Goal: Task Accomplishment & Management: Manage account settings

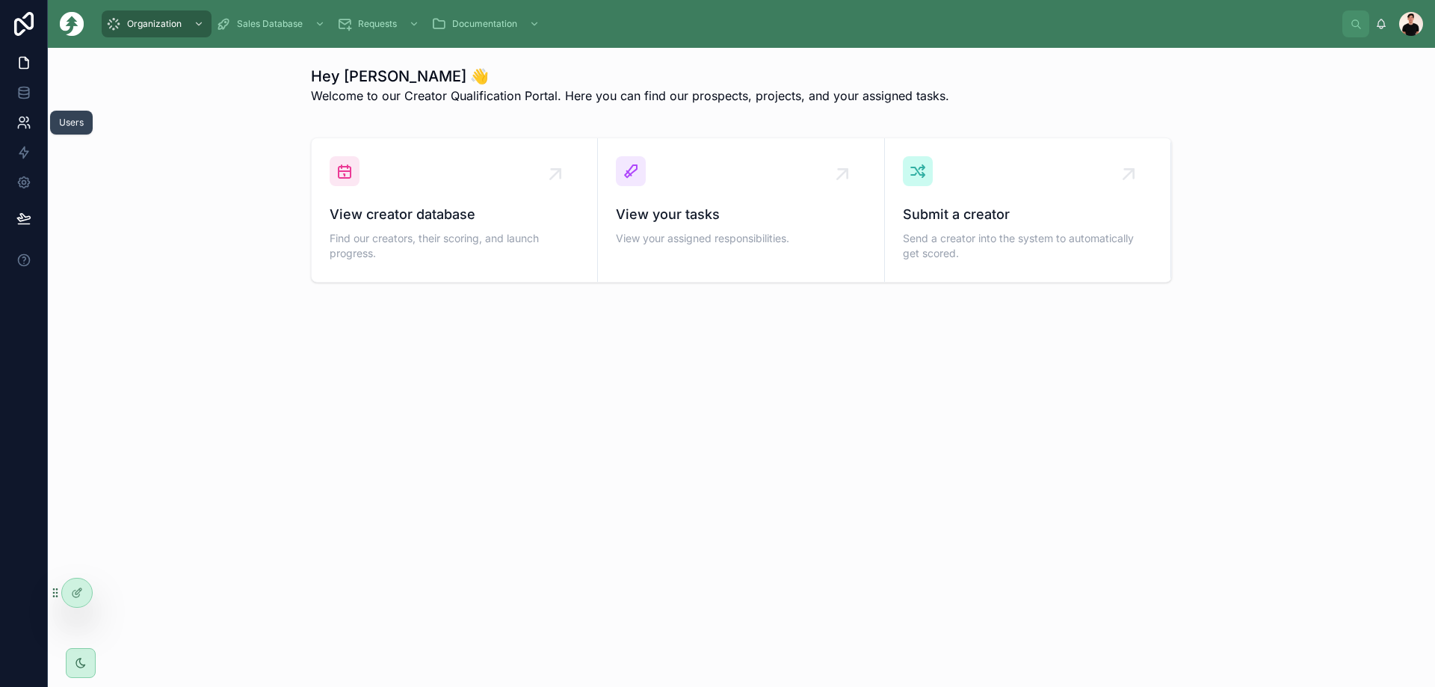
click at [19, 132] on link at bounding box center [23, 123] width 47 height 30
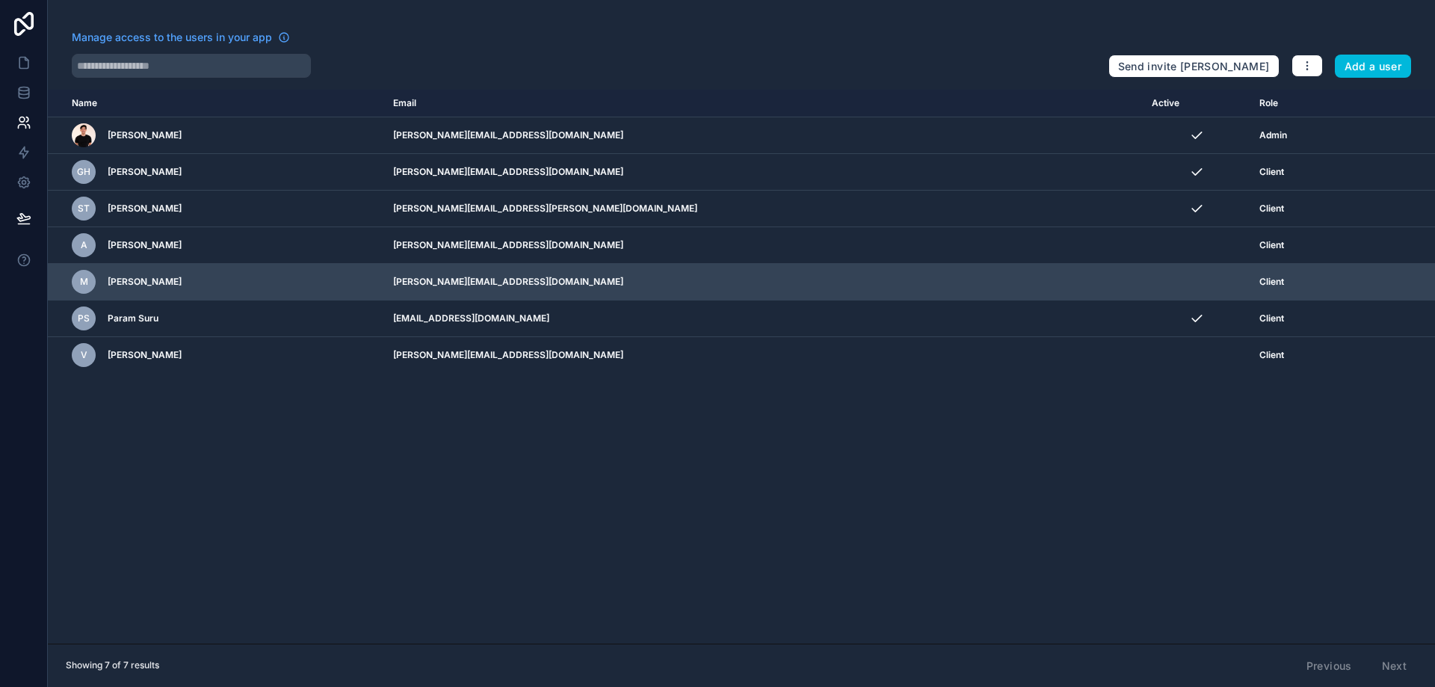
click at [633, 285] on td "[PERSON_NAME][EMAIL_ADDRESS][DOMAIN_NAME]" at bounding box center [763, 282] width 759 height 37
click at [633, 284] on td "[PERSON_NAME][EMAIL_ADDRESS][DOMAIN_NAME]" at bounding box center [763, 282] width 759 height 37
click at [630, 282] on td "[PERSON_NAME][EMAIL_ADDRESS][DOMAIN_NAME]" at bounding box center [763, 282] width 759 height 37
drag, startPoint x: 630, startPoint y: 282, endPoint x: 543, endPoint y: 281, distance: 87.5
click at [543, 280] on td "[PERSON_NAME][EMAIL_ADDRESS][DOMAIN_NAME]" at bounding box center [763, 282] width 759 height 37
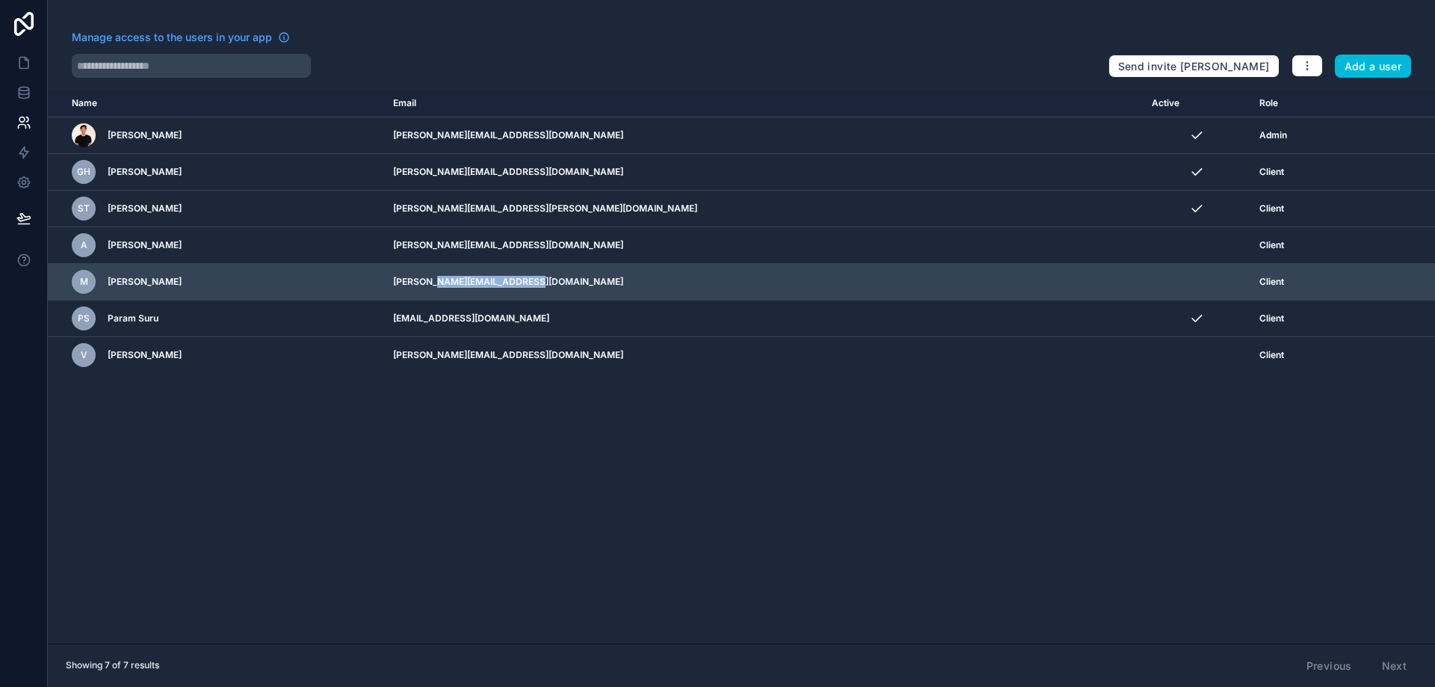
click at [555, 280] on td "[PERSON_NAME][EMAIL_ADDRESS][DOMAIN_NAME]" at bounding box center [763, 282] width 759 height 37
drag, startPoint x: 555, startPoint y: 280, endPoint x: 622, endPoint y: 277, distance: 67.4
click at [622, 277] on td "[PERSON_NAME][EMAIL_ADDRESS][DOMAIN_NAME]" at bounding box center [763, 282] width 759 height 37
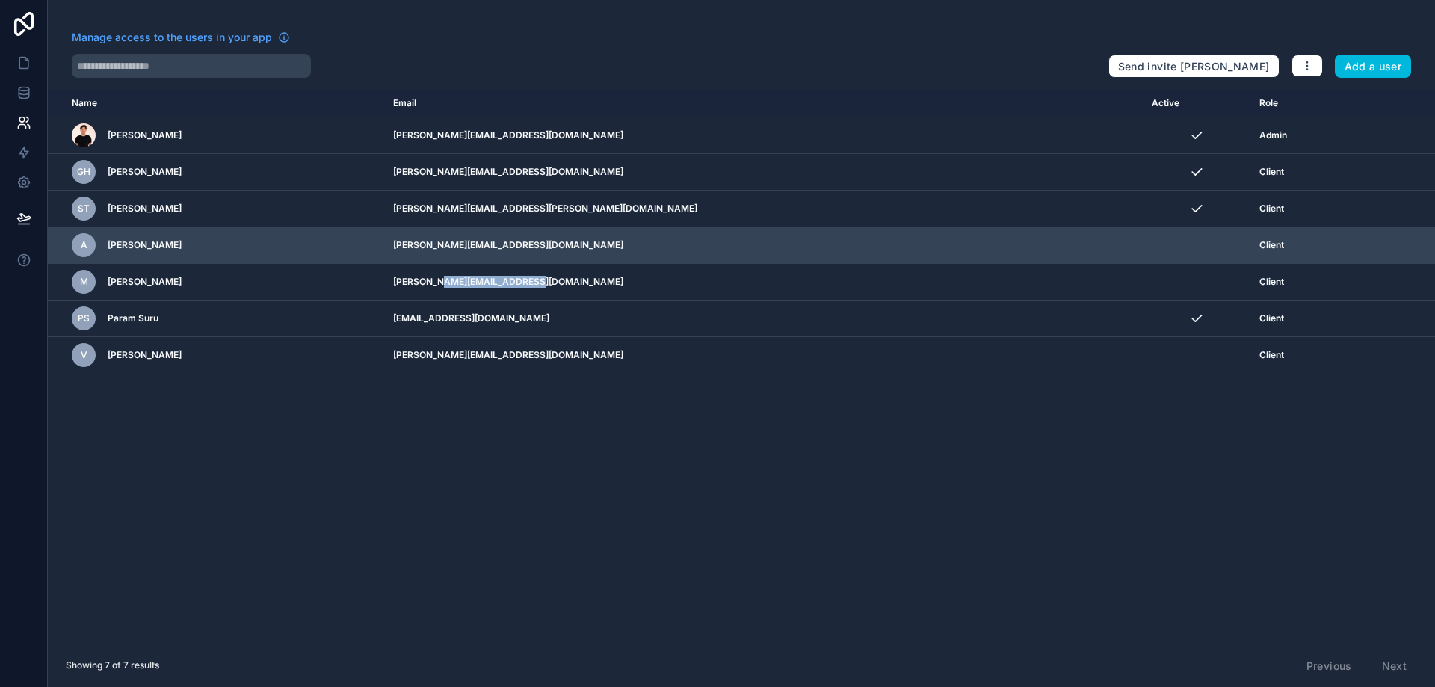
click at [0, 0] on icon "scrollable content" at bounding box center [0, 0] width 0 height 0
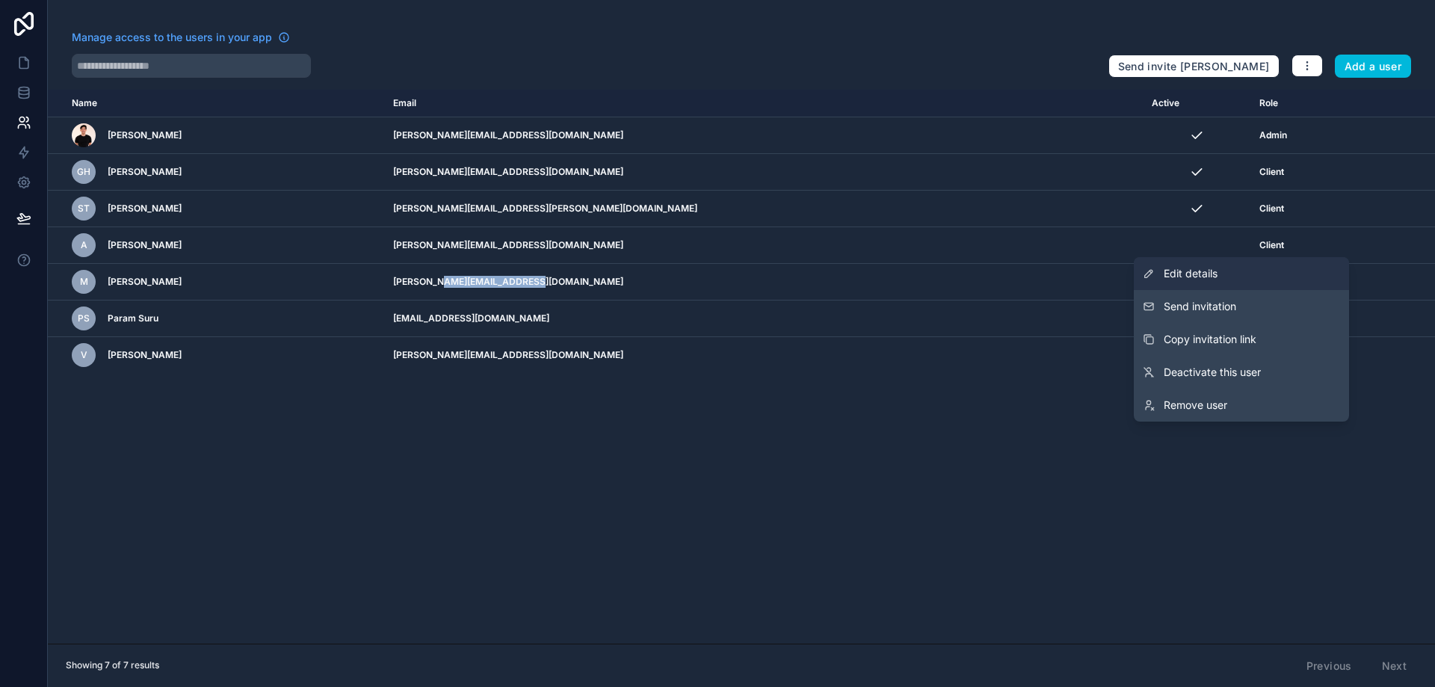
click at [1236, 279] on link "Edit details" at bounding box center [1241, 273] width 215 height 33
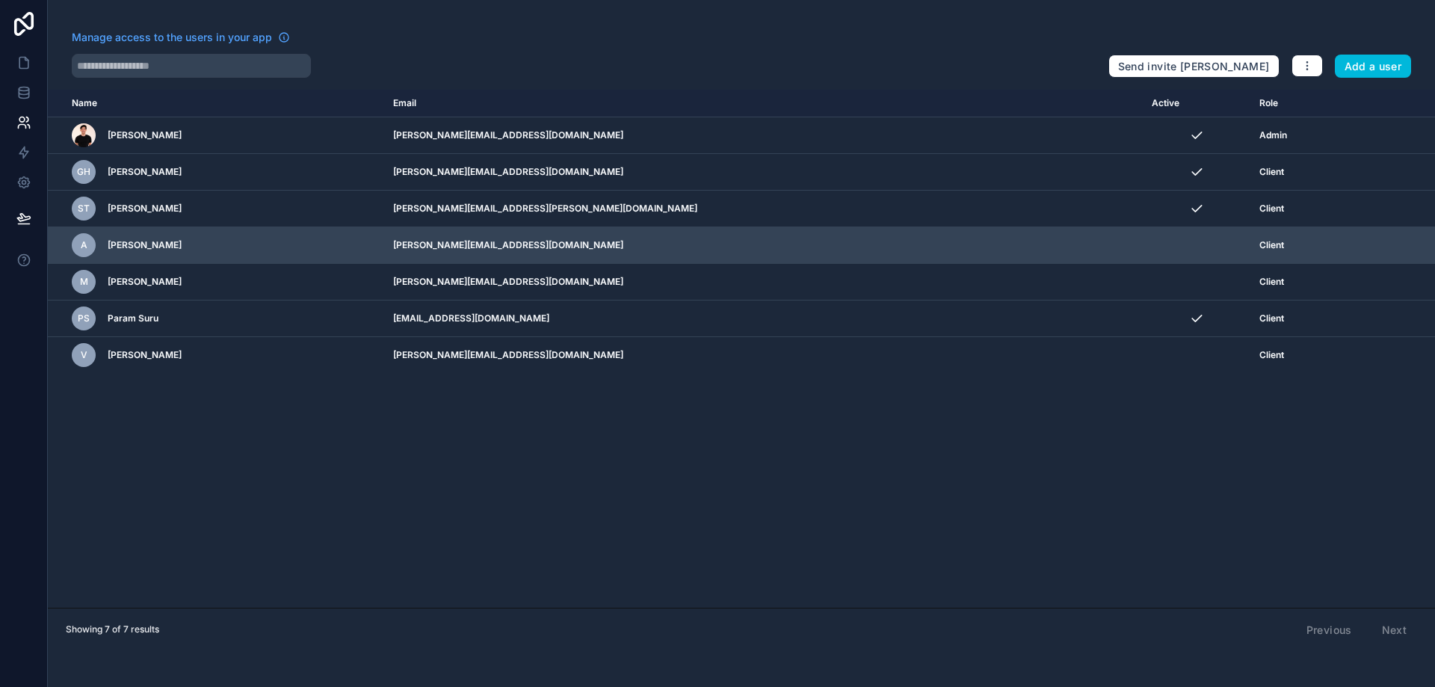
click at [602, 238] on td "[PERSON_NAME][EMAIL_ADDRESS][DOMAIN_NAME]" at bounding box center [763, 245] width 759 height 37
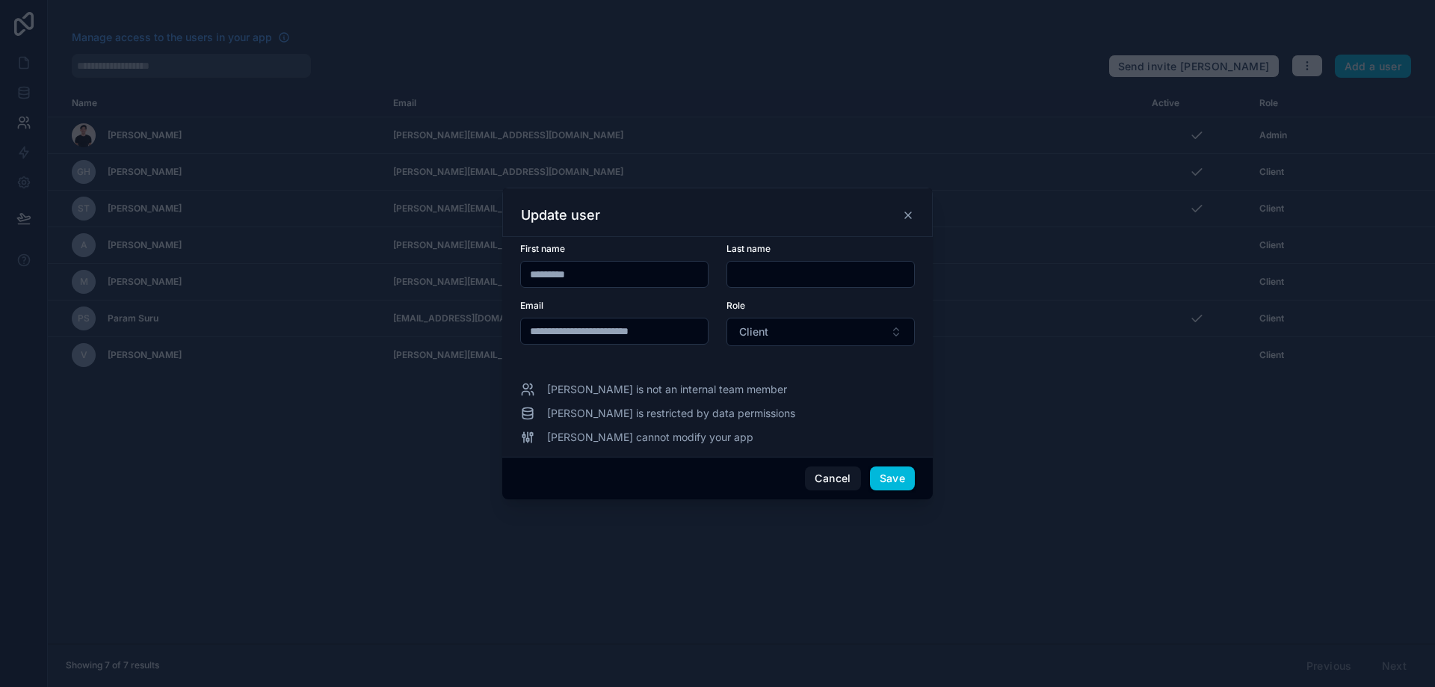
click at [645, 332] on input "**********" at bounding box center [614, 331] width 187 height 21
click at [615, 329] on input "**********" at bounding box center [614, 331] width 187 height 21
drag, startPoint x: 615, startPoint y: 329, endPoint x: 662, endPoint y: 330, distance: 47.1
click at [662, 330] on input "**********" at bounding box center [614, 331] width 187 height 21
paste input "**"
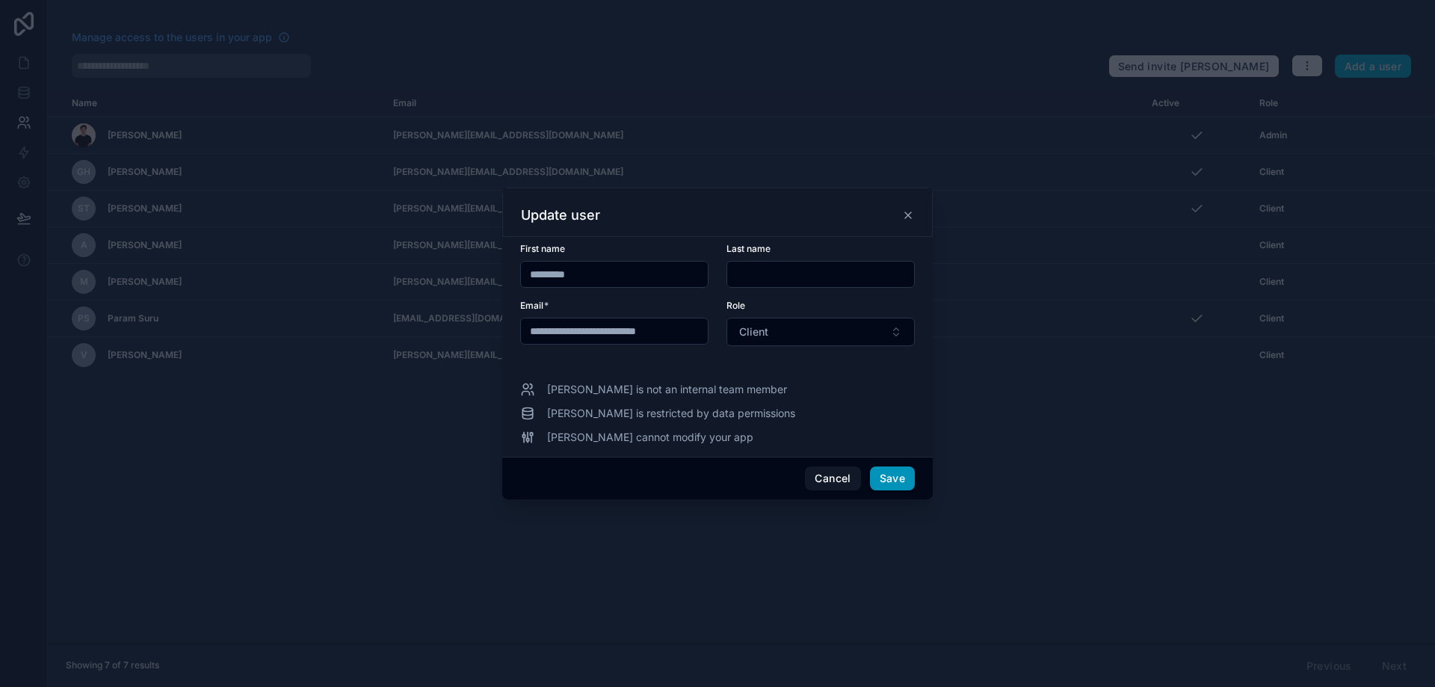
type input "**********"
click at [896, 475] on button "Save" at bounding box center [892, 478] width 45 height 24
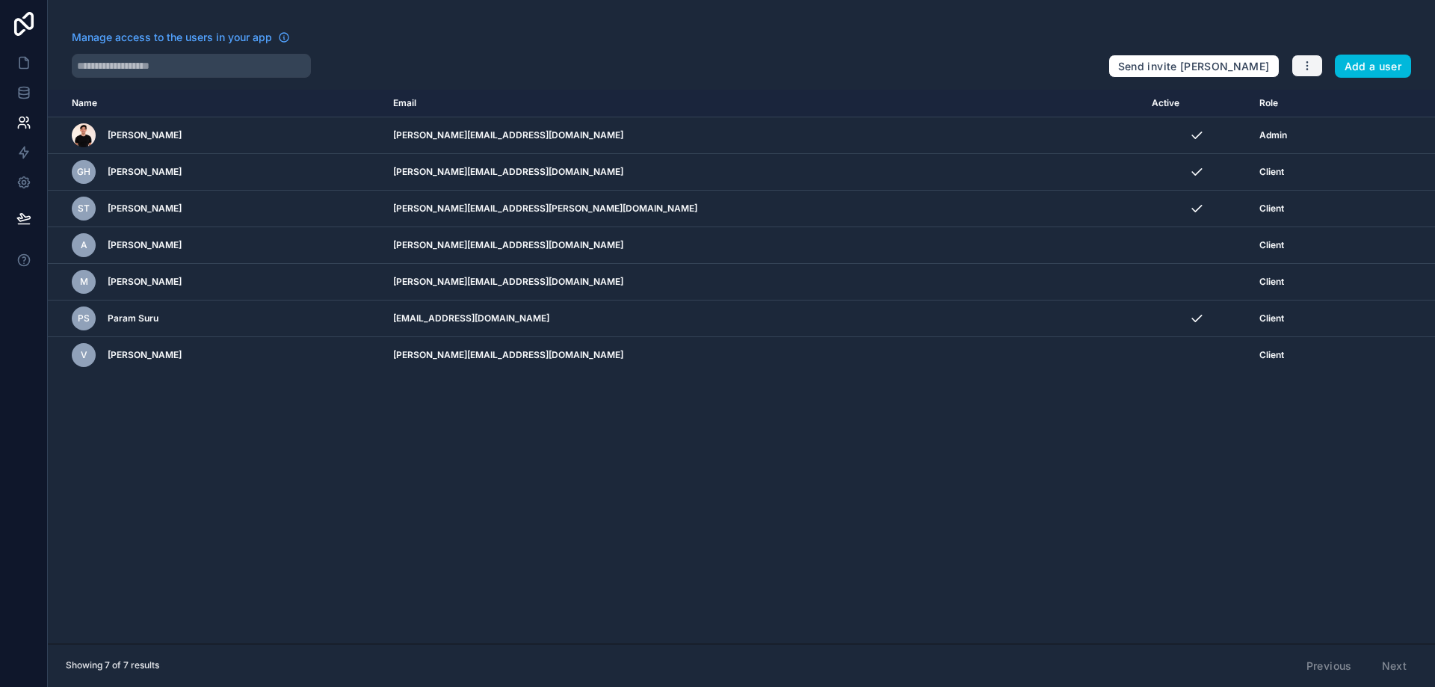
click at [1316, 65] on button "button" at bounding box center [1307, 66] width 31 height 22
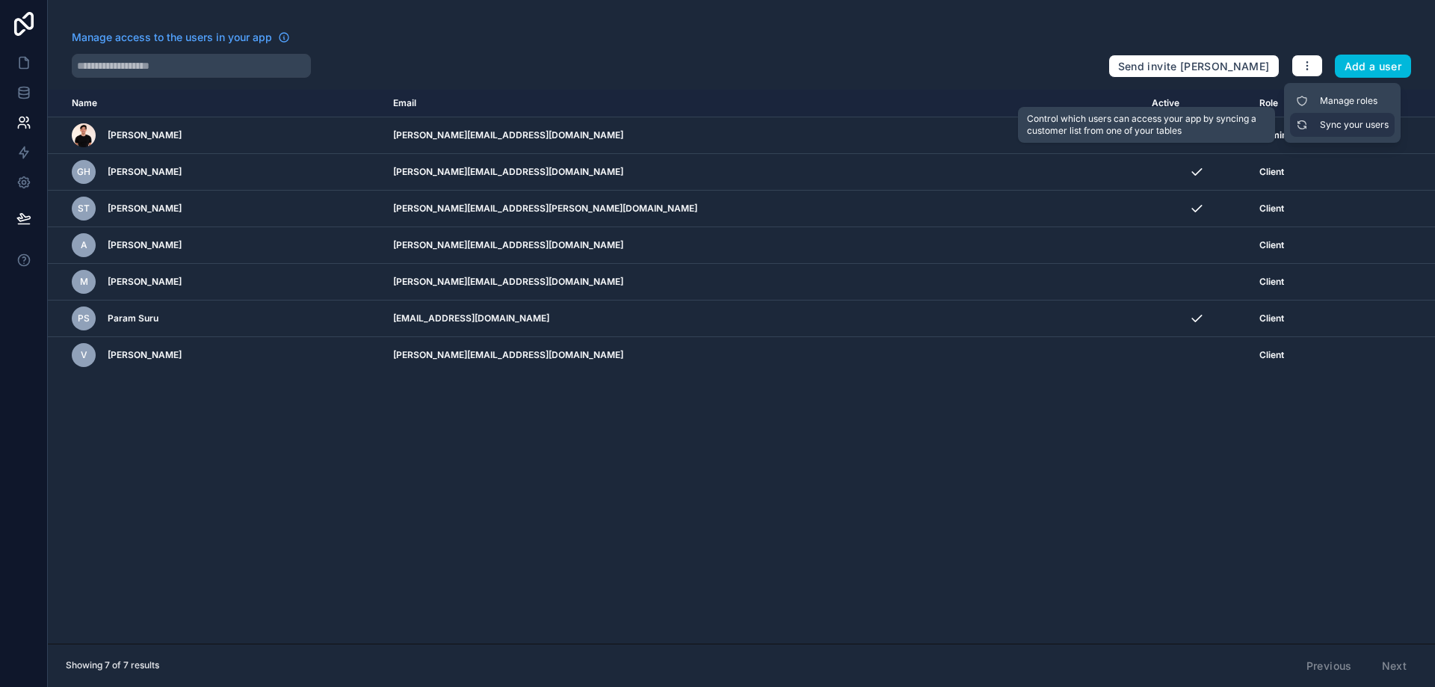
click at [1318, 125] on link "Sync your users" at bounding box center [1342, 125] width 105 height 24
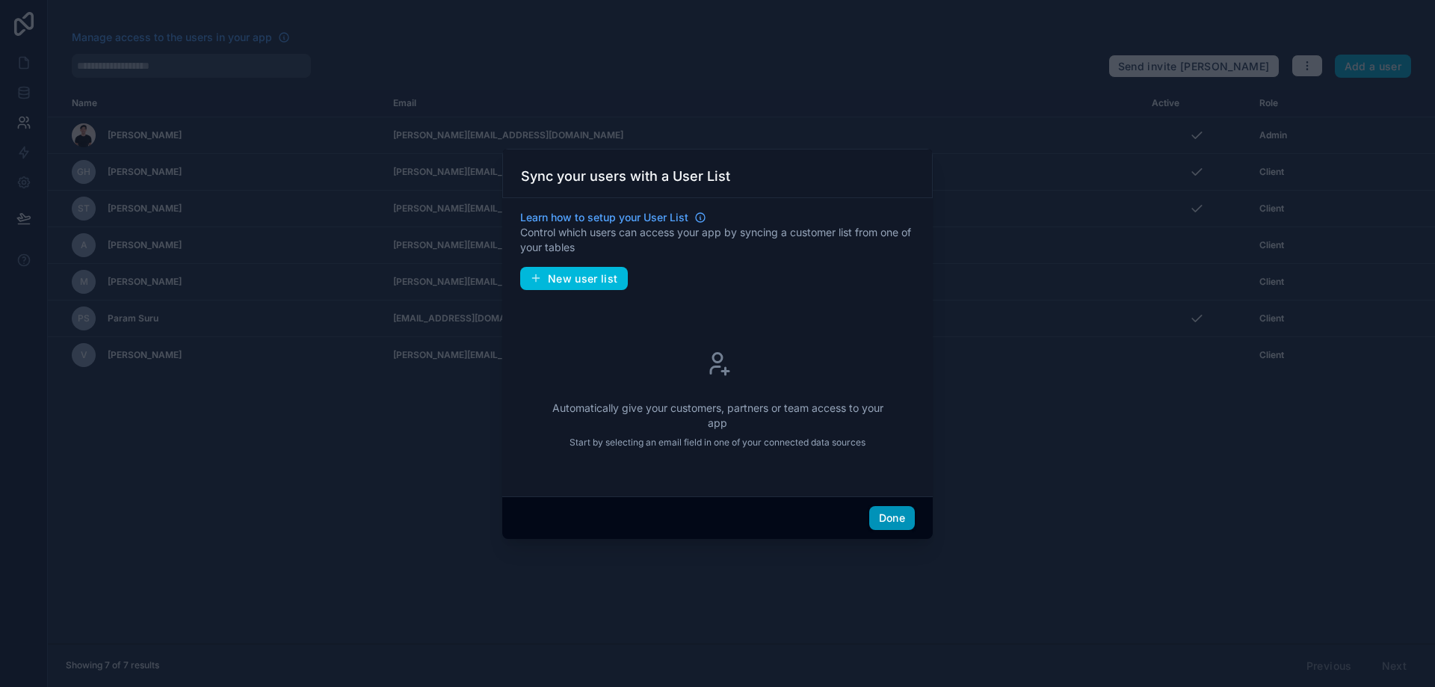
click at [893, 519] on button "Done" at bounding box center [892, 518] width 46 height 24
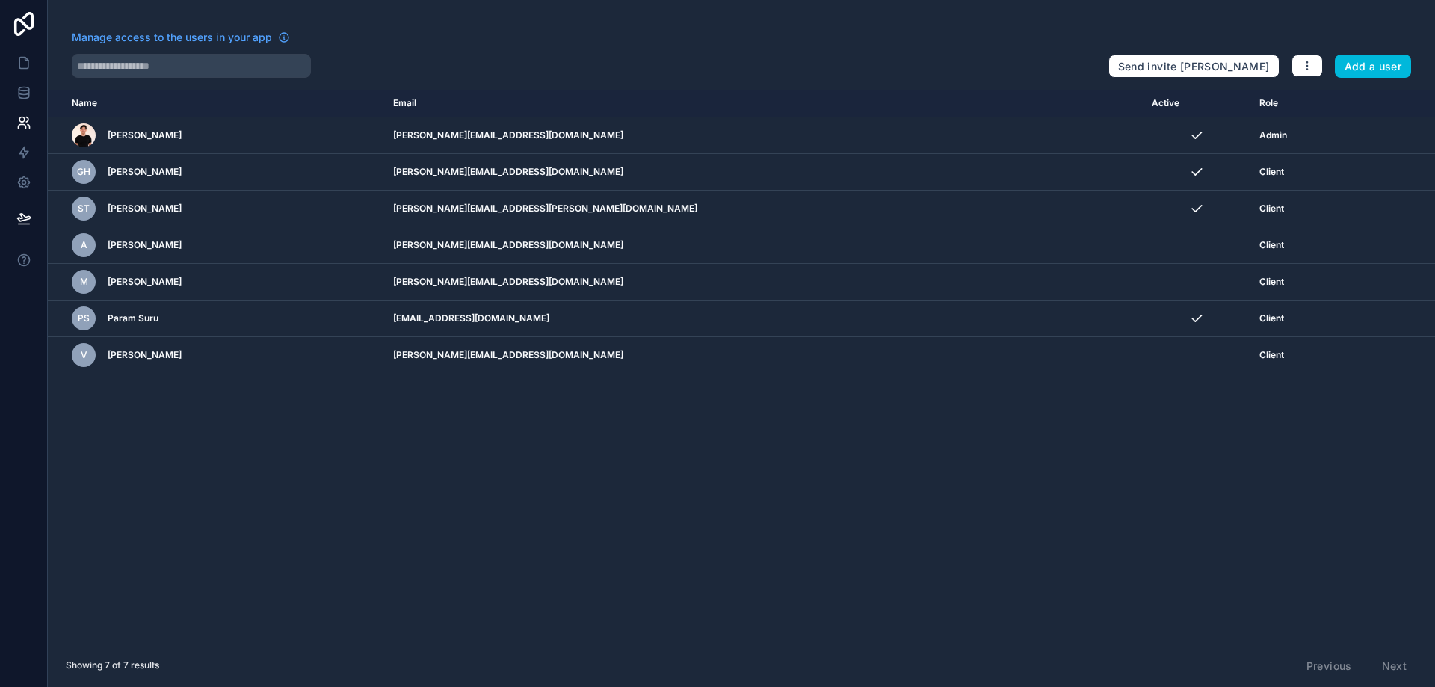
click at [677, 455] on div "Name Email Active Role [DOMAIN_NAME] [PERSON_NAME] [PERSON_NAME][EMAIL_ADDRESS]…" at bounding box center [742, 367] width 1388 height 554
click at [28, 99] on icon at bounding box center [23, 92] width 15 height 15
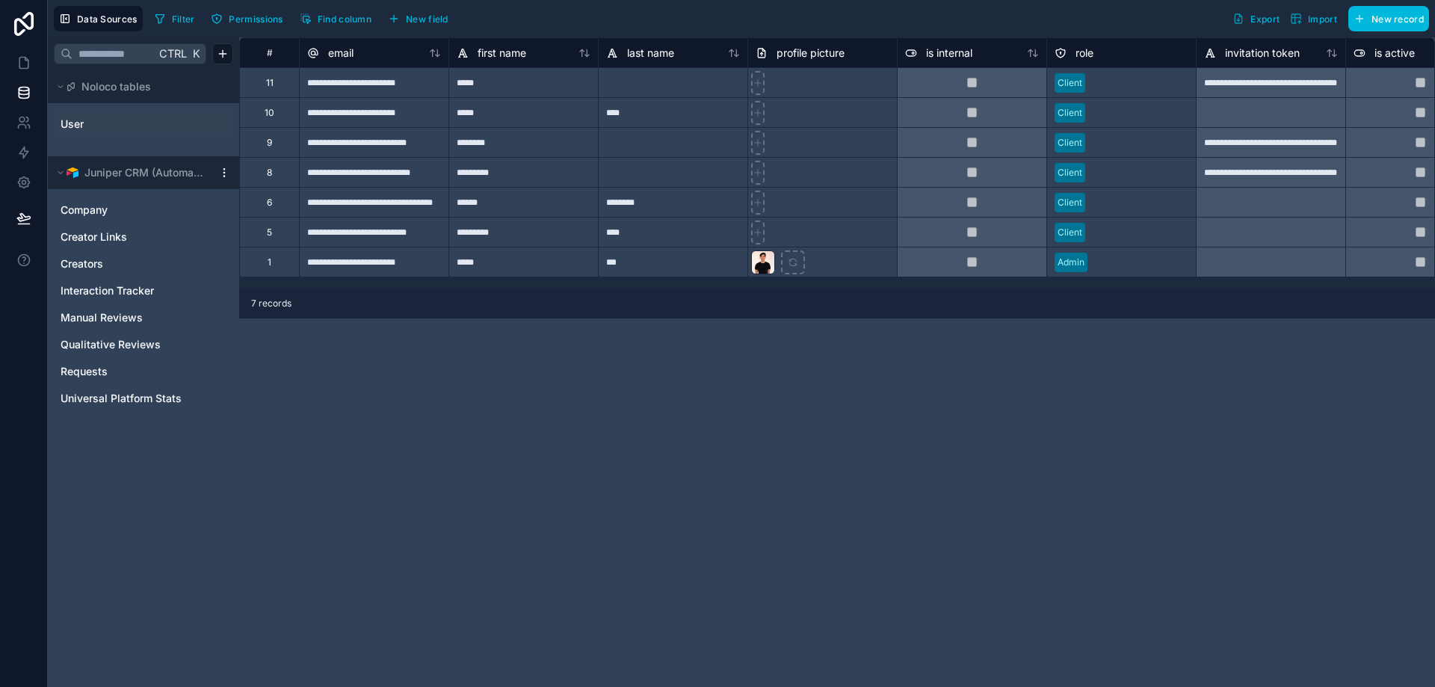
click at [99, 126] on link "User" at bounding box center [121, 124] width 121 height 15
click at [94, 212] on span "Company" at bounding box center [84, 210] width 47 height 15
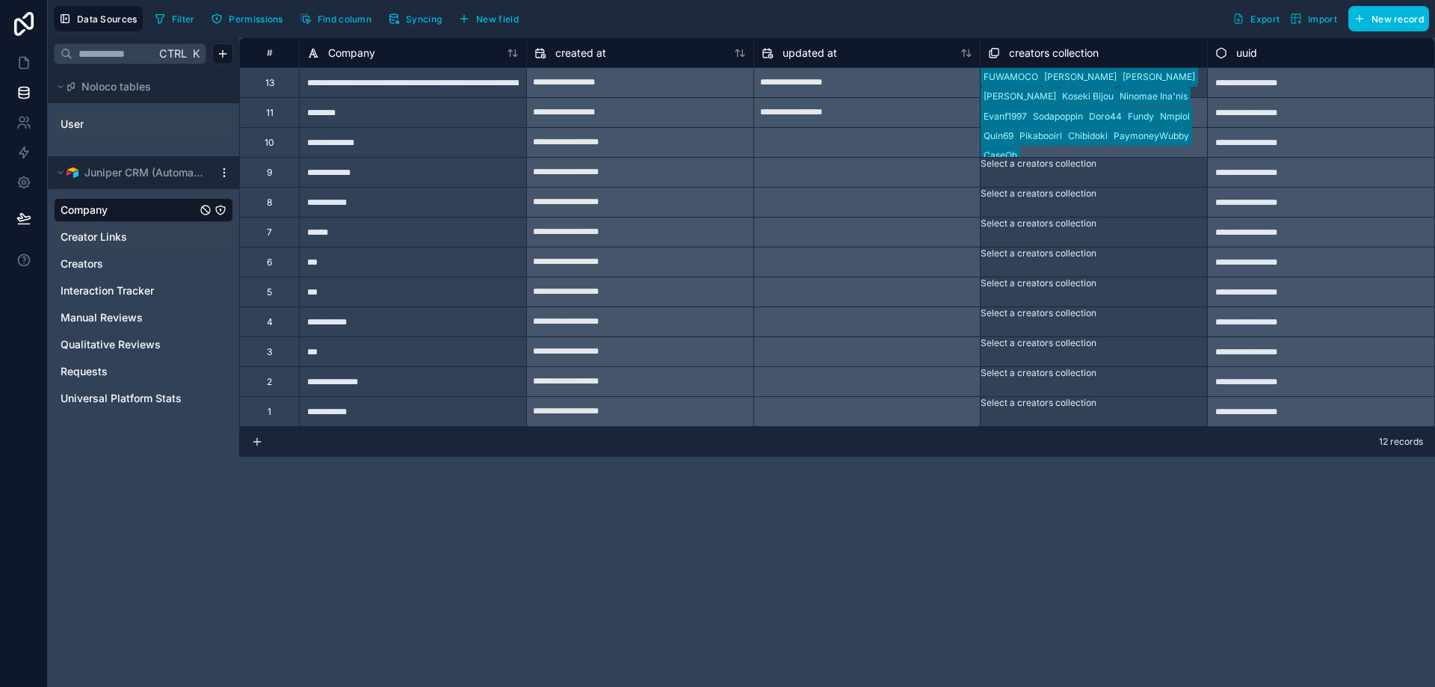
click at [96, 242] on span "Creator Links" at bounding box center [94, 237] width 67 height 15
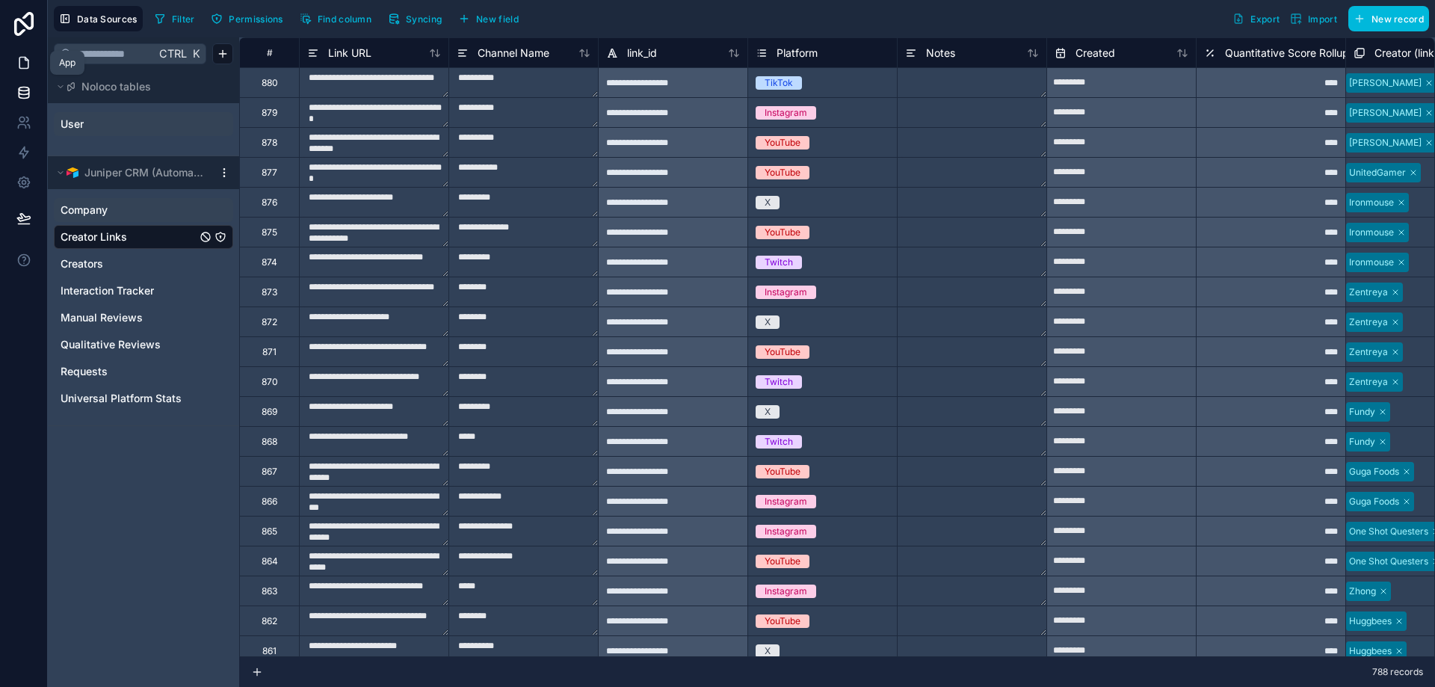
click at [18, 70] on icon at bounding box center [23, 62] width 15 height 15
